Goal: Entertainment & Leisure: Consume media (video, audio)

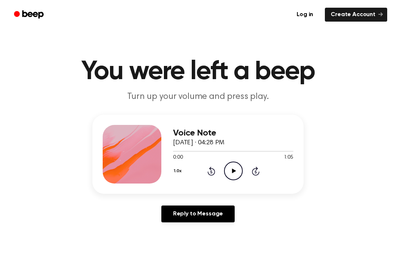
click at [239, 171] on icon "Play Audio" at bounding box center [233, 171] width 19 height 19
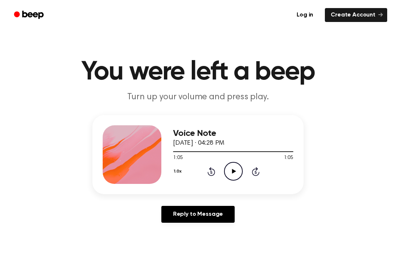
click at [204, 173] on div "1.0x Rewind 5 seconds Play Audio Skip 5 seconds" at bounding box center [233, 171] width 120 height 19
click at [214, 170] on icon "Rewind 5 seconds" at bounding box center [211, 172] width 8 height 10
click at [211, 176] on icon at bounding box center [212, 171] width 8 height 9
click at [212, 174] on icon at bounding box center [211, 172] width 2 height 3
click at [210, 181] on div "1.0x Rewind 5 seconds Play Audio Skip 5 seconds" at bounding box center [233, 171] width 120 height 19
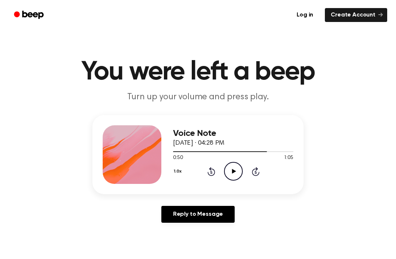
click at [211, 180] on div "1.0x Rewind 5 seconds Play Audio Skip 5 seconds" at bounding box center [233, 171] width 120 height 19
click at [208, 176] on icon "Rewind 5 seconds" at bounding box center [211, 172] width 8 height 10
click at [257, 175] on icon at bounding box center [256, 171] width 8 height 9
click at [235, 171] on icon at bounding box center [234, 171] width 4 height 5
click at [257, 169] on icon at bounding box center [256, 171] width 8 height 9
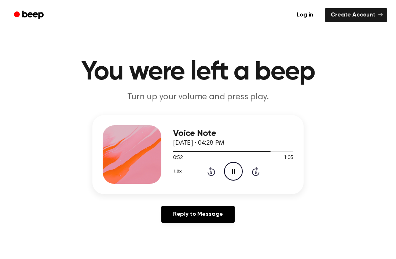
click at [254, 177] on div "1.0x Rewind 5 seconds Pause Audio Skip 5 seconds" at bounding box center [233, 171] width 120 height 19
click at [253, 173] on icon at bounding box center [256, 171] width 8 height 9
click at [232, 173] on icon "Pause Audio" at bounding box center [233, 171] width 19 height 19
click at [252, 175] on icon "Skip 5 seconds" at bounding box center [256, 172] width 8 height 10
click at [254, 177] on div "1.0x Rewind 5 seconds Play Audio Skip 5 seconds" at bounding box center [233, 171] width 120 height 19
